Goal: Find specific page/section: Find specific page/section

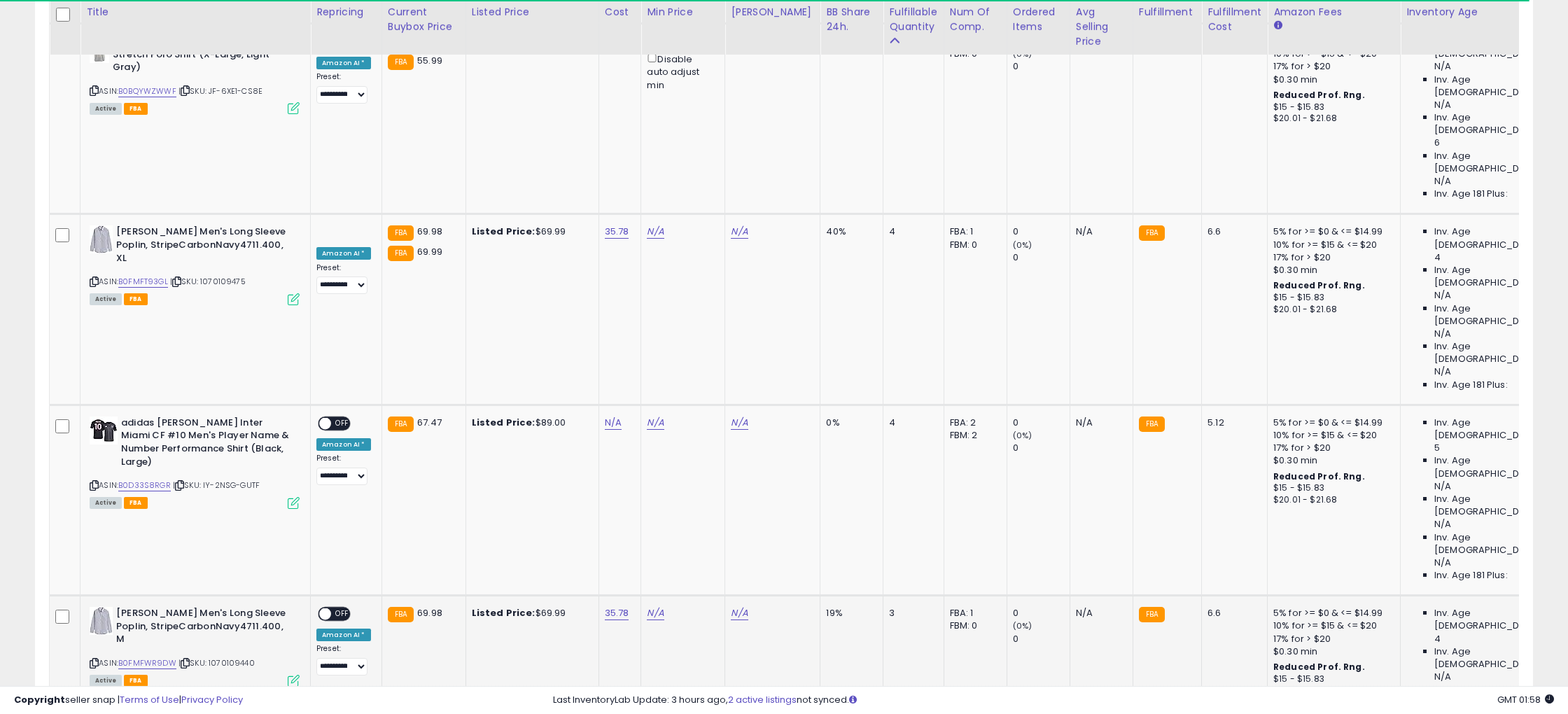
scroll to position [1126, 0]
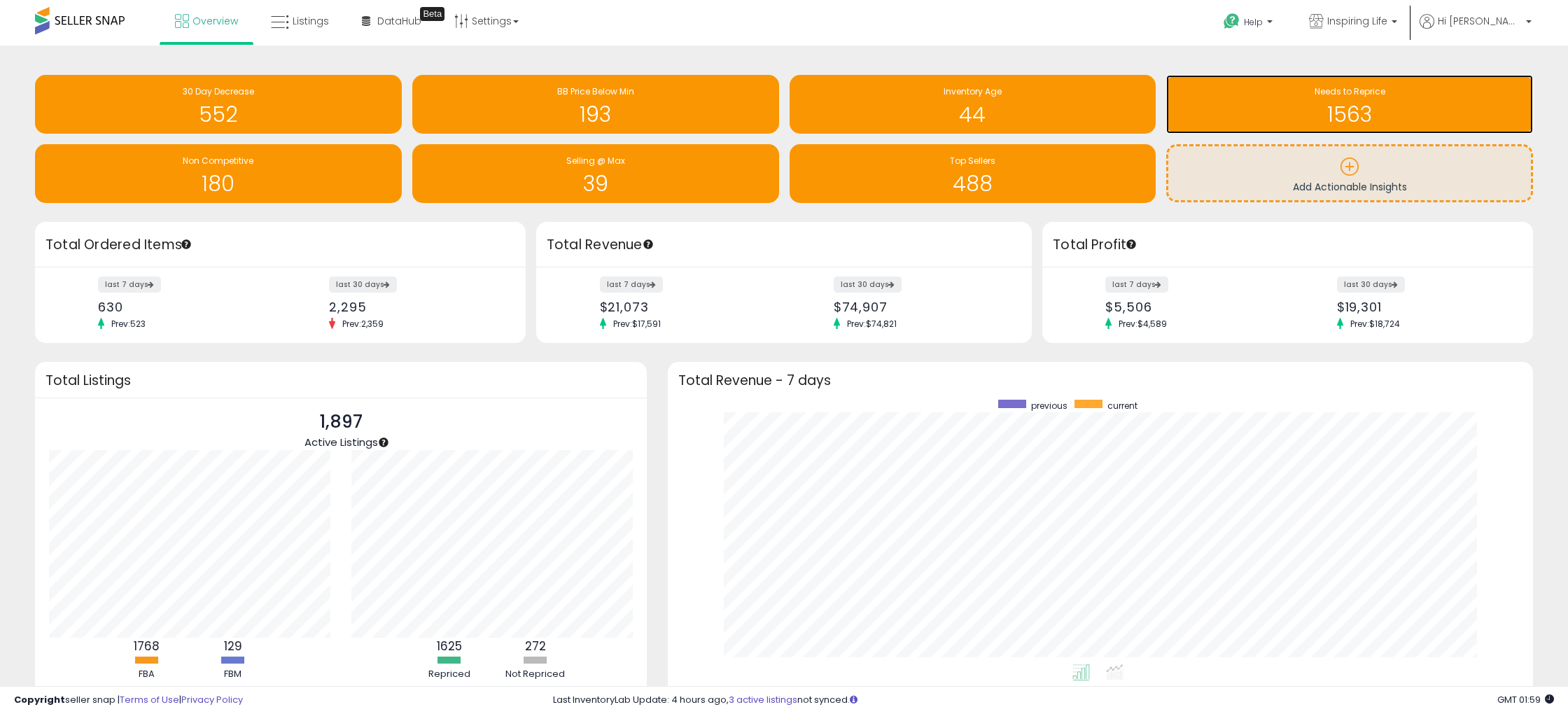
click at [1358, 114] on h1 "1563" at bounding box center [1349, 114] width 353 height 23
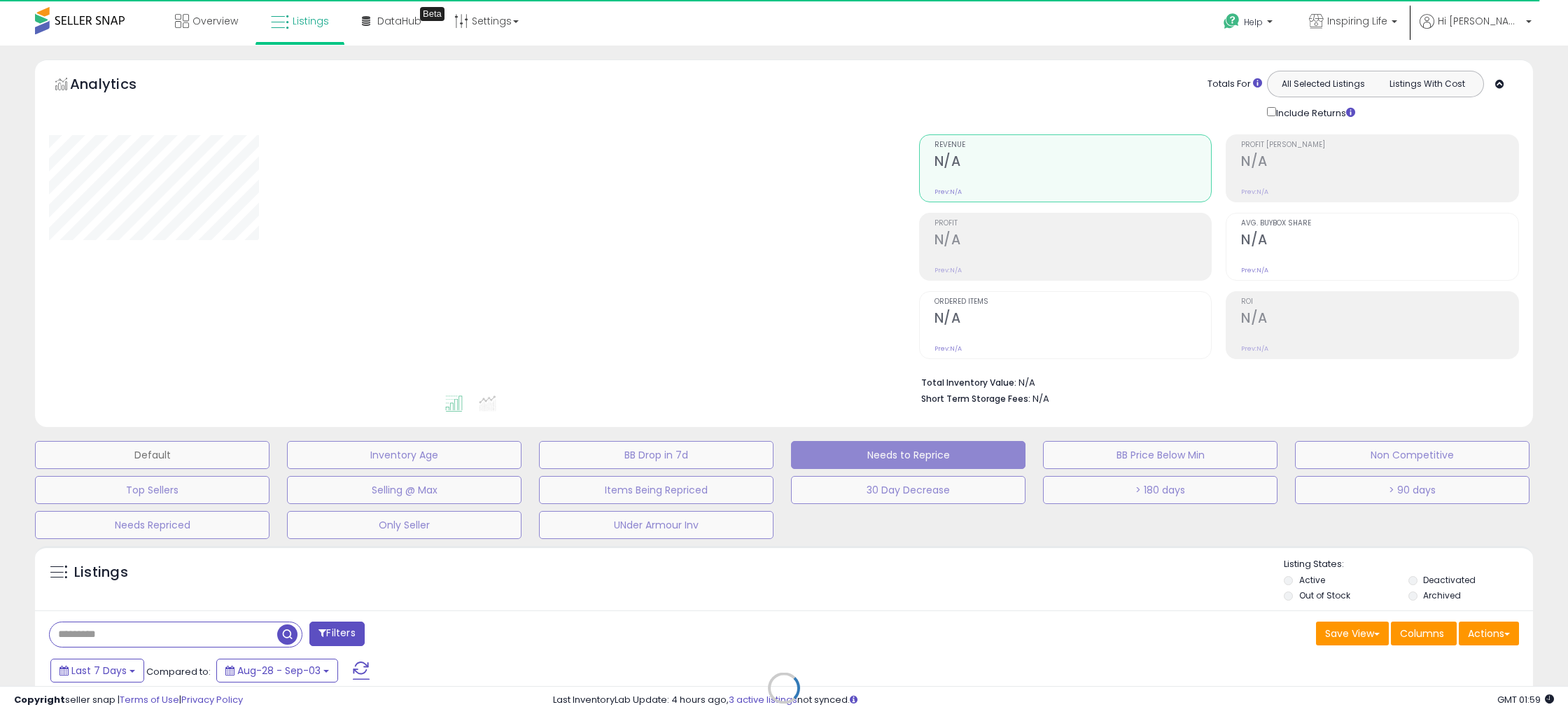
click at [115, 451] on button "Default" at bounding box center [152, 455] width 235 height 28
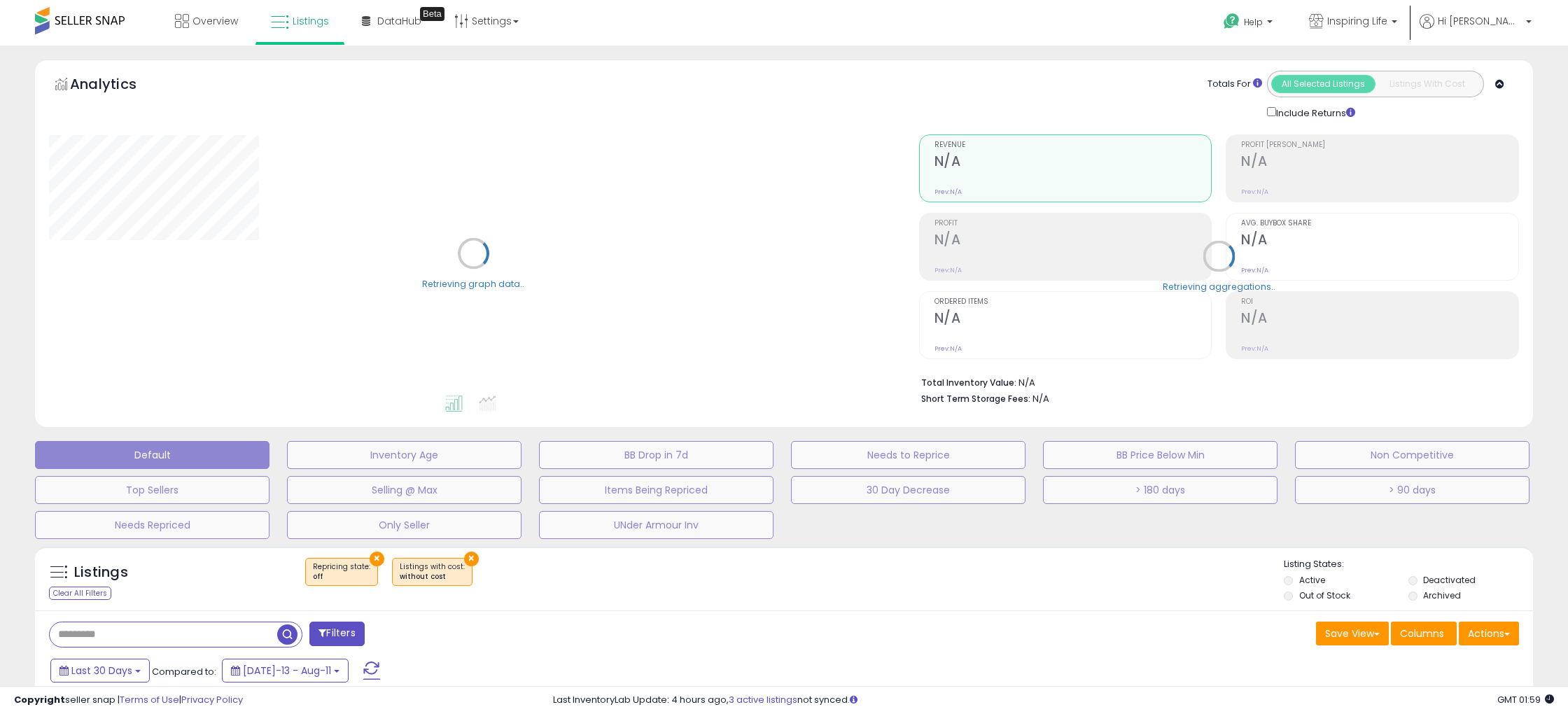
select select "**"
